Goal: Transaction & Acquisition: Subscribe to service/newsletter

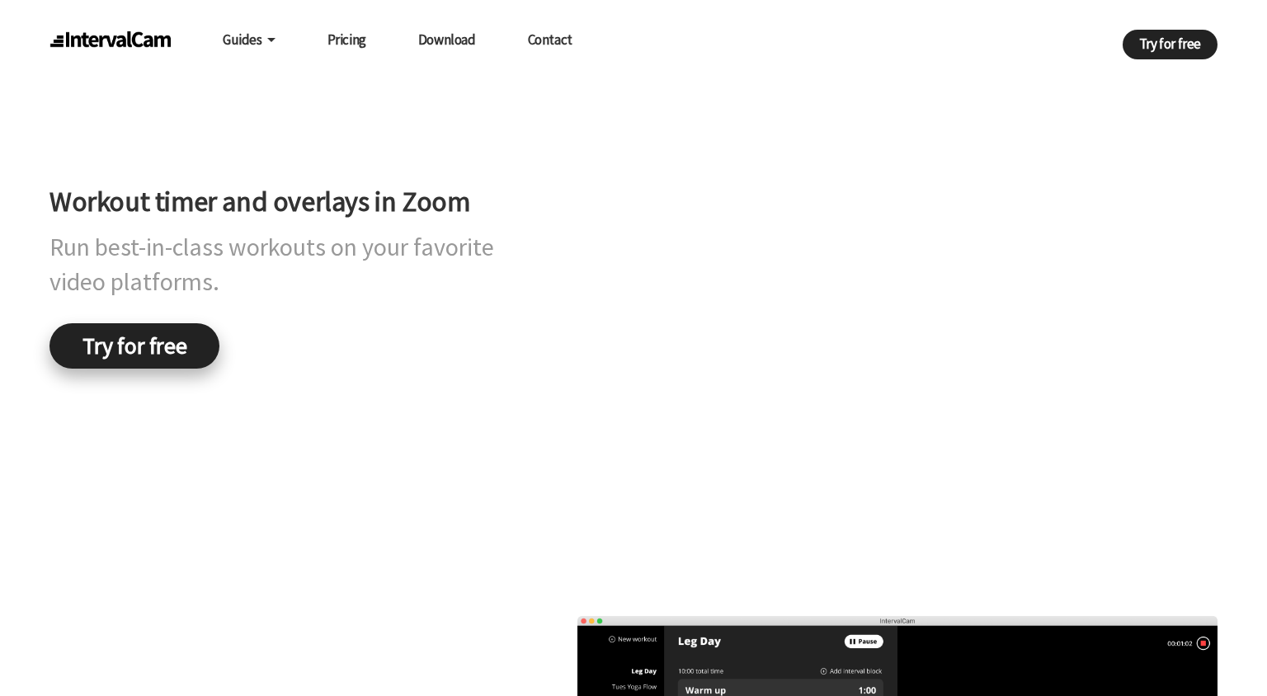
click at [150, 369] on link "Try for free" at bounding box center [134, 345] width 170 height 45
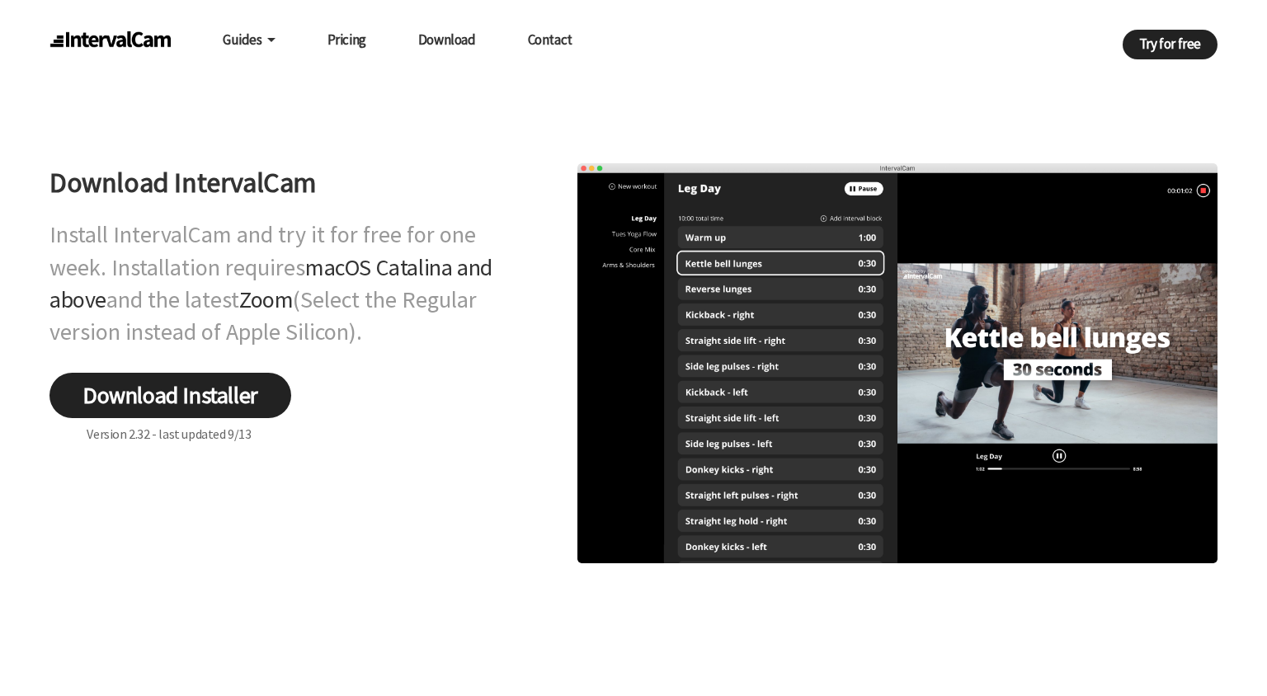
click at [342, 41] on link "Pricing" at bounding box center [346, 39] width 39 height 31
